Goal: Task Accomplishment & Management: Use online tool/utility

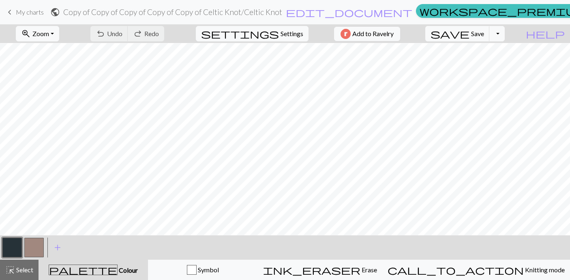
click at [34, 247] on button "button" at bounding box center [33, 247] width 19 height 19
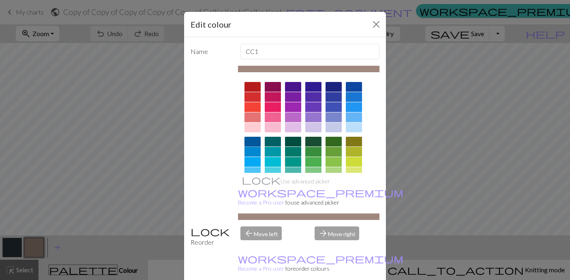
click at [255, 142] on div at bounding box center [253, 142] width 16 height 10
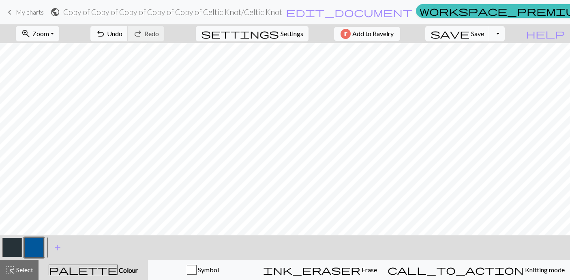
click at [10, 248] on button "button" at bounding box center [11, 247] width 19 height 19
click at [13, 249] on button "button" at bounding box center [11, 247] width 19 height 19
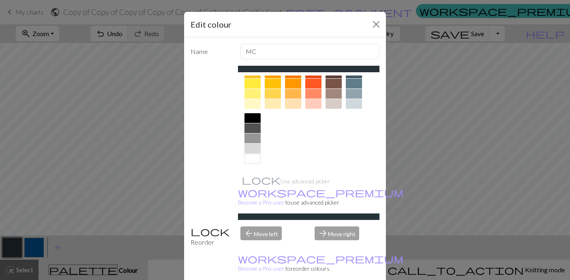
scroll to position [121, 0]
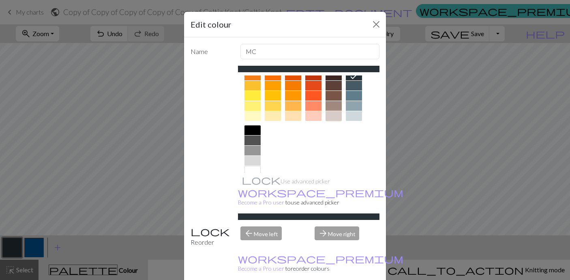
click at [337, 116] on div at bounding box center [334, 116] width 16 height 10
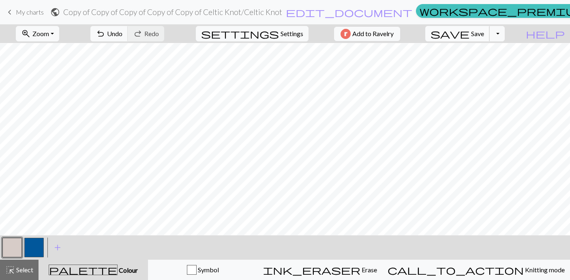
click at [484, 35] on span "Save" at bounding box center [477, 34] width 13 height 8
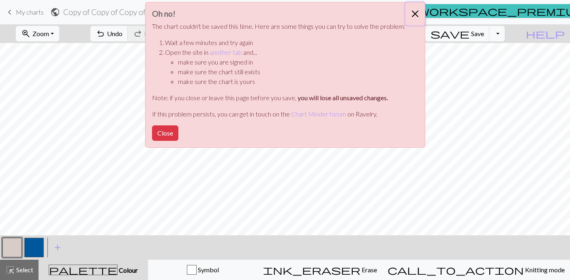
click at [416, 11] on button "Close" at bounding box center [414, 13] width 19 height 23
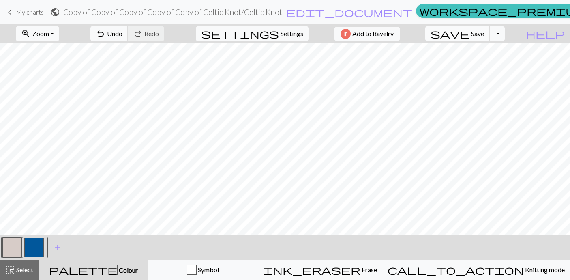
click at [484, 36] on span "Save" at bounding box center [477, 34] width 13 height 8
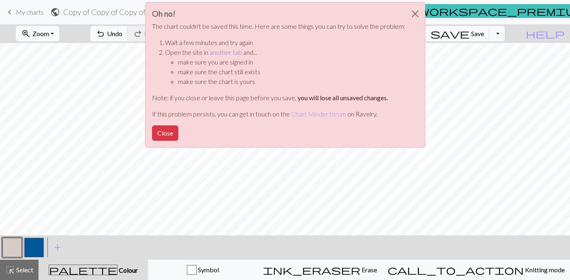
click at [224, 53] on link "another tab" at bounding box center [226, 52] width 32 height 8
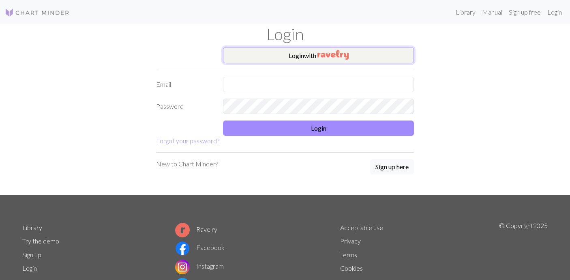
click at [317, 55] on button "Login with" at bounding box center [318, 55] width 191 height 16
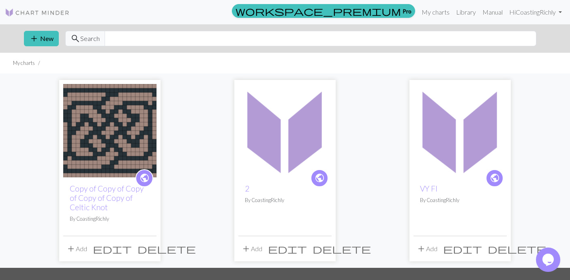
click at [111, 144] on img at bounding box center [109, 130] width 93 height 93
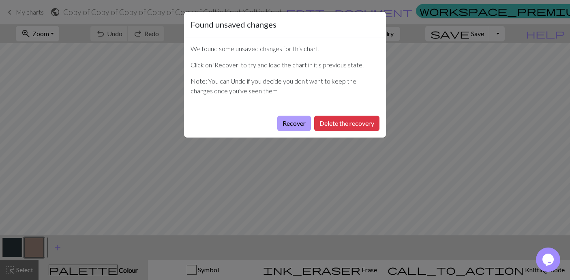
click at [292, 126] on button "Recover" at bounding box center [294, 123] width 34 height 15
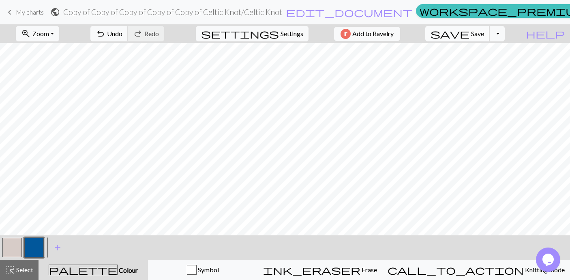
click at [484, 33] on span "Save" at bounding box center [477, 34] width 13 height 8
click at [15, 245] on button "button" at bounding box center [11, 247] width 19 height 19
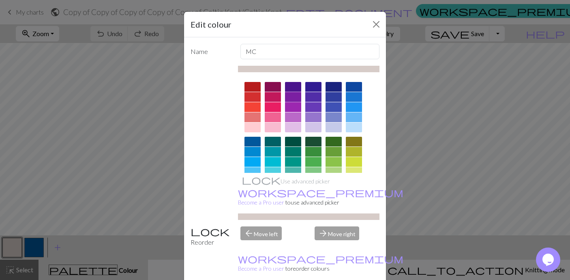
click at [294, 97] on div at bounding box center [293, 97] width 16 height 10
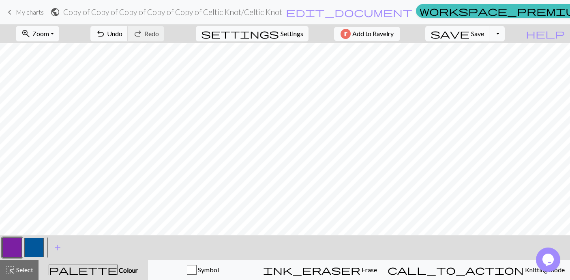
click at [34, 247] on button "button" at bounding box center [33, 247] width 19 height 19
click at [35, 248] on button "button" at bounding box center [33, 247] width 19 height 19
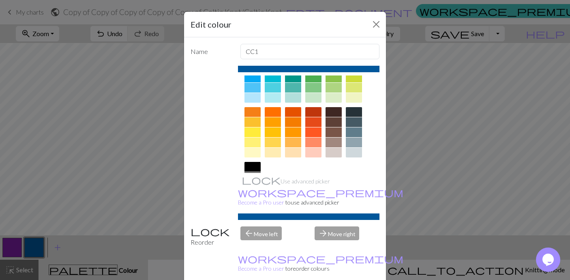
scroll to position [85, 0]
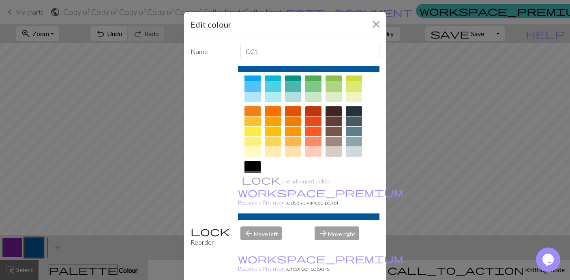
click at [335, 150] on div at bounding box center [334, 152] width 16 height 10
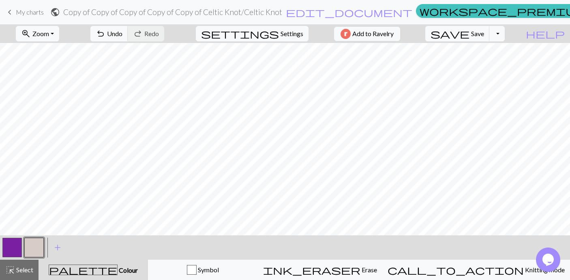
click at [13, 242] on button "button" at bounding box center [11, 247] width 19 height 19
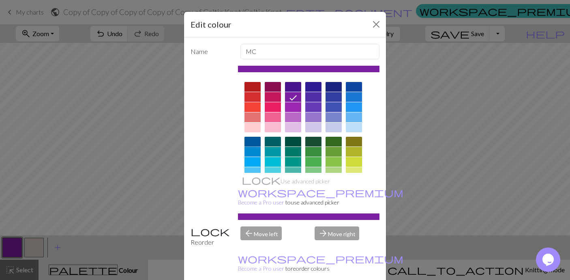
click at [249, 139] on div at bounding box center [253, 142] width 16 height 10
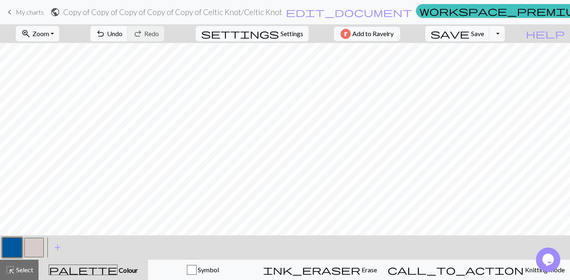
scroll to position [0, 0]
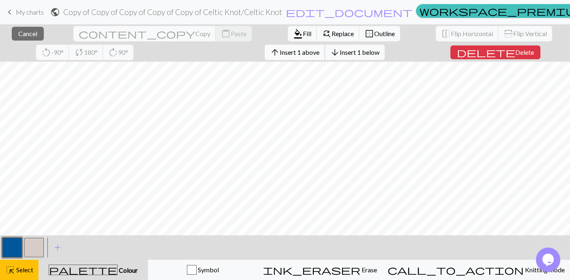
click at [280, 51] on span "Insert 1 above" at bounding box center [300, 52] width 40 height 8
click at [325, 58] on button "arrow_downward Insert 1 below" at bounding box center [355, 52] width 60 height 15
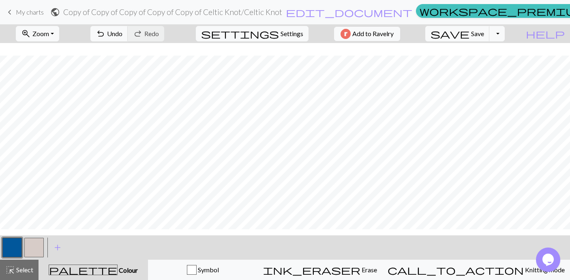
scroll to position [1, 0]
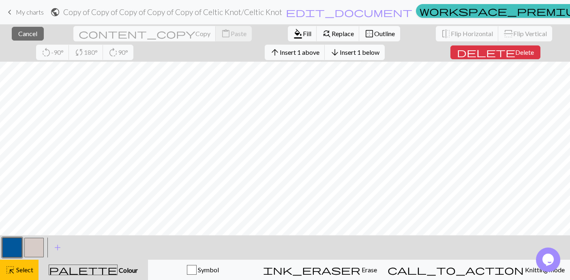
click at [330, 58] on span "arrow_downward" at bounding box center [335, 52] width 10 height 11
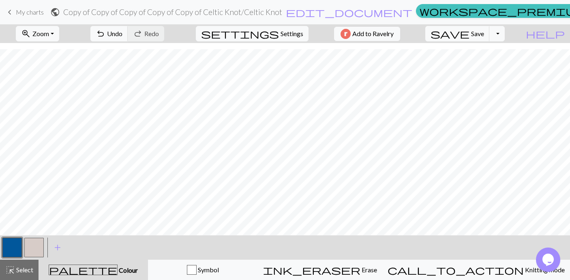
scroll to position [7, 0]
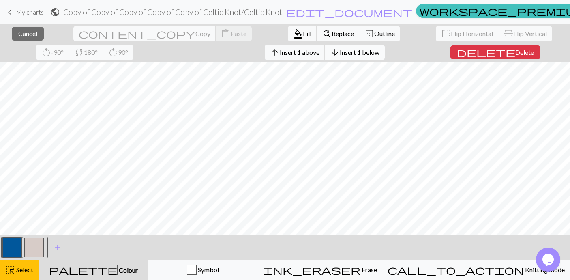
click at [340, 52] on span "Insert 1 below" at bounding box center [360, 52] width 40 height 8
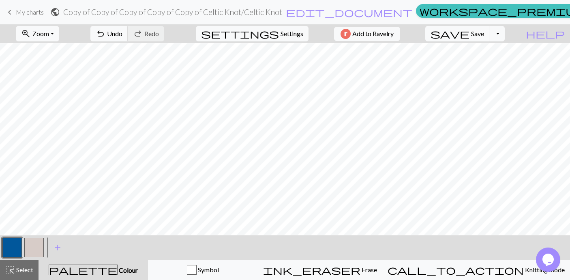
scroll to position [0, 0]
click at [470, 32] on span "save" at bounding box center [450, 33] width 39 height 11
